Goal: Information Seeking & Learning: Learn about a topic

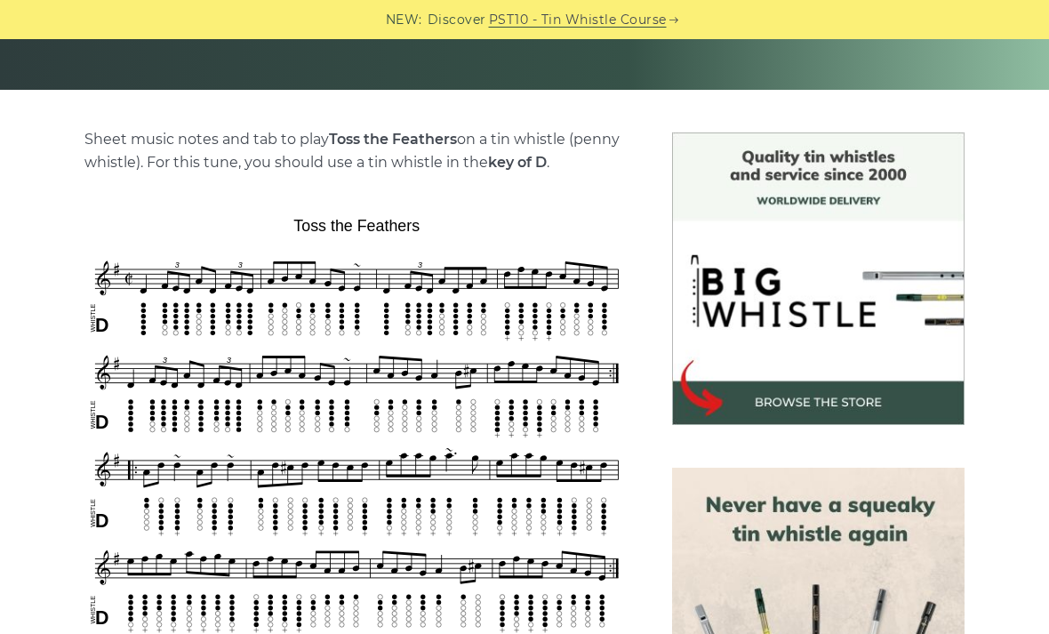
scroll to position [355, 0]
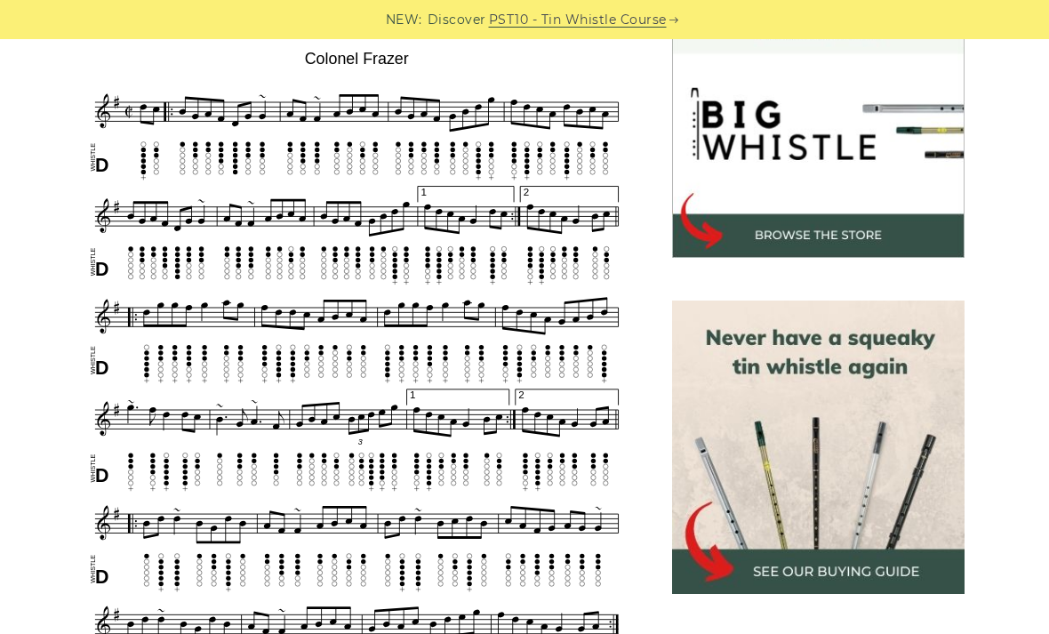
scroll to position [545, 0]
